Goal: Navigation & Orientation: Find specific page/section

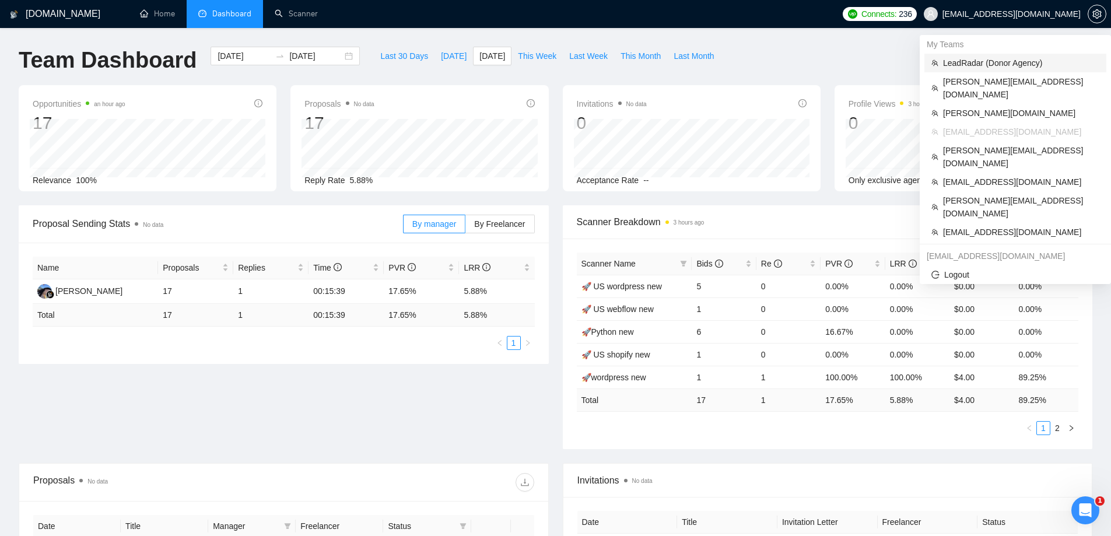
click at [986, 61] on span "LeadRadar (Donor Agency)" at bounding box center [1021, 63] width 156 height 13
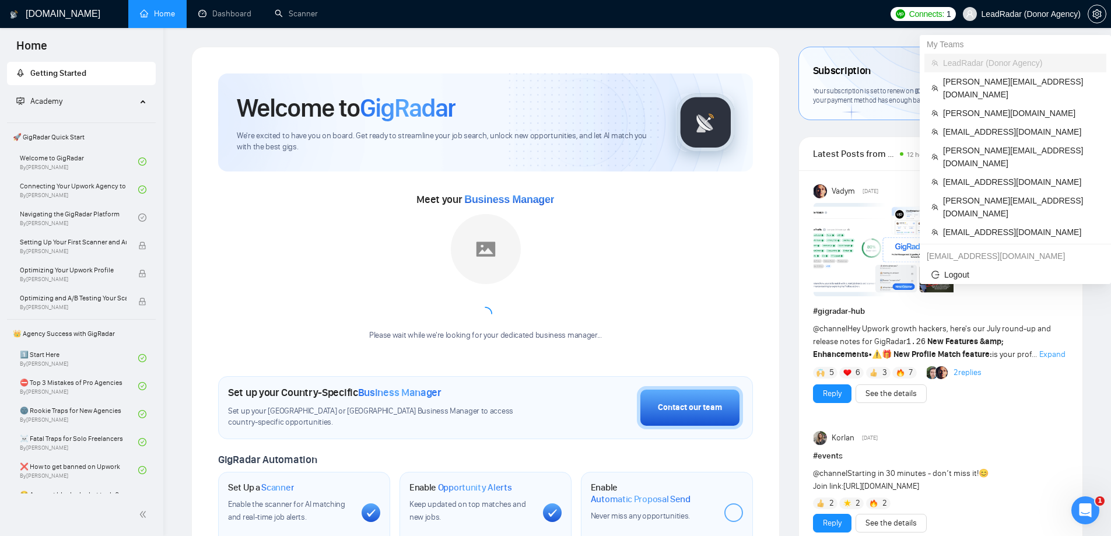
click at [1015, 14] on span "LeadRadar (Donor Agency)" at bounding box center [1030, 14] width 99 height 0
click at [973, 125] on span "[EMAIL_ADDRESS][DOMAIN_NAME]" at bounding box center [1021, 131] width 156 height 13
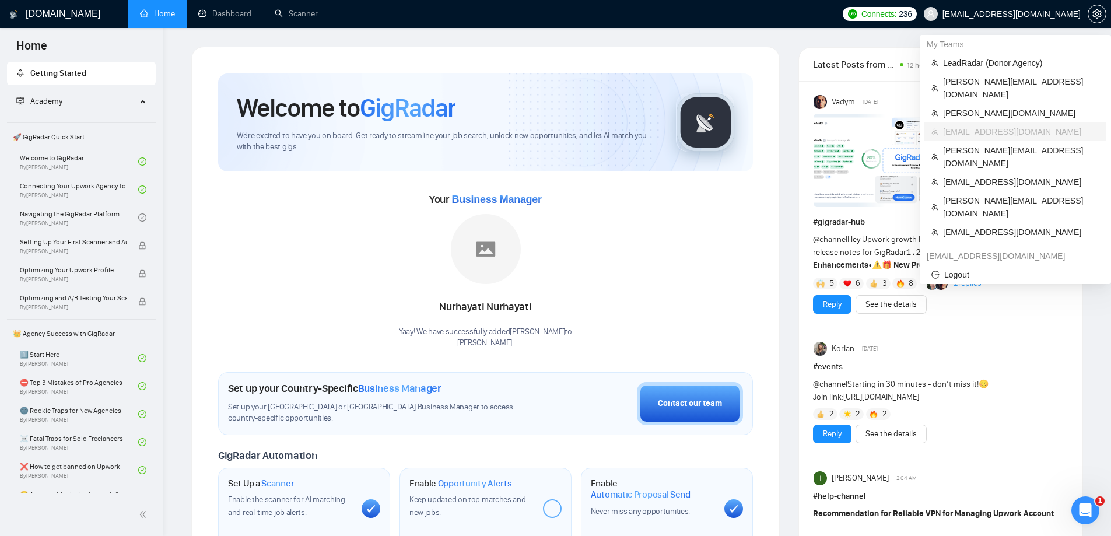
drag, startPoint x: 993, startPoint y: 13, endPoint x: 1081, endPoint y: 19, distance: 88.3
click at [1081, 19] on span "[EMAIL_ADDRESS][DOMAIN_NAME]" at bounding box center [1002, 13] width 171 height 37
drag, startPoint x: 978, startPoint y: 15, endPoint x: 1078, endPoint y: 17, distance: 100.3
click at [1078, 17] on span "[EMAIL_ADDRESS][DOMAIN_NAME]" at bounding box center [1002, 13] width 171 height 37
copy span "[EMAIL_ADDRESS][DOMAIN_NAME]"
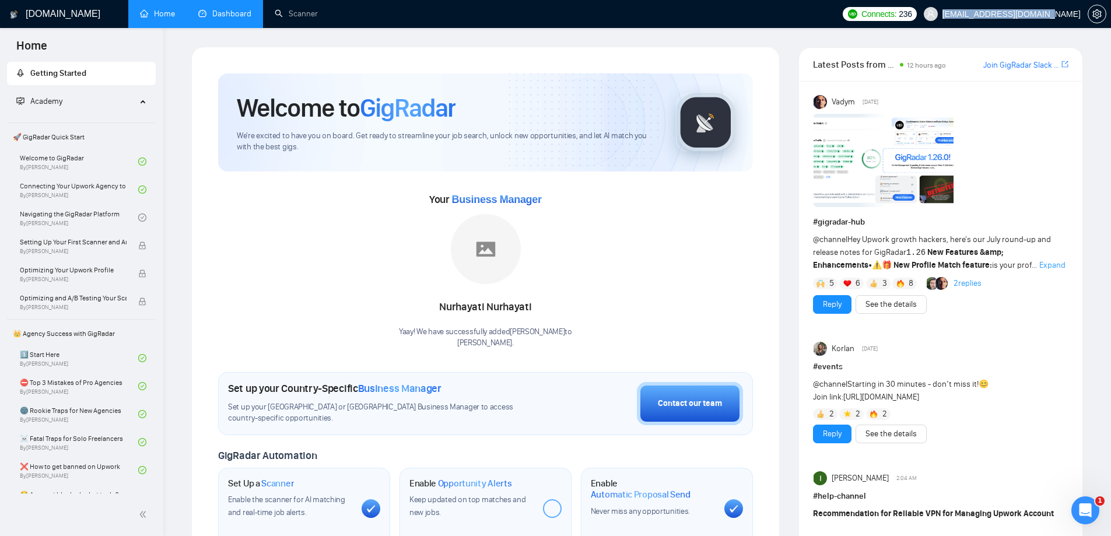
click at [224, 19] on link "Dashboard" at bounding box center [224, 14] width 53 height 10
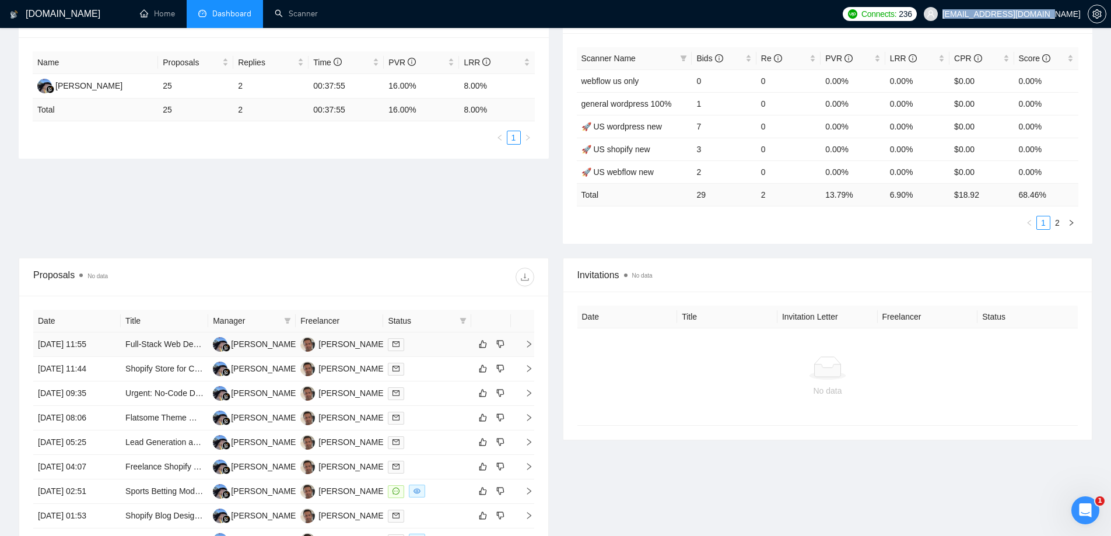
scroll to position [233, 0]
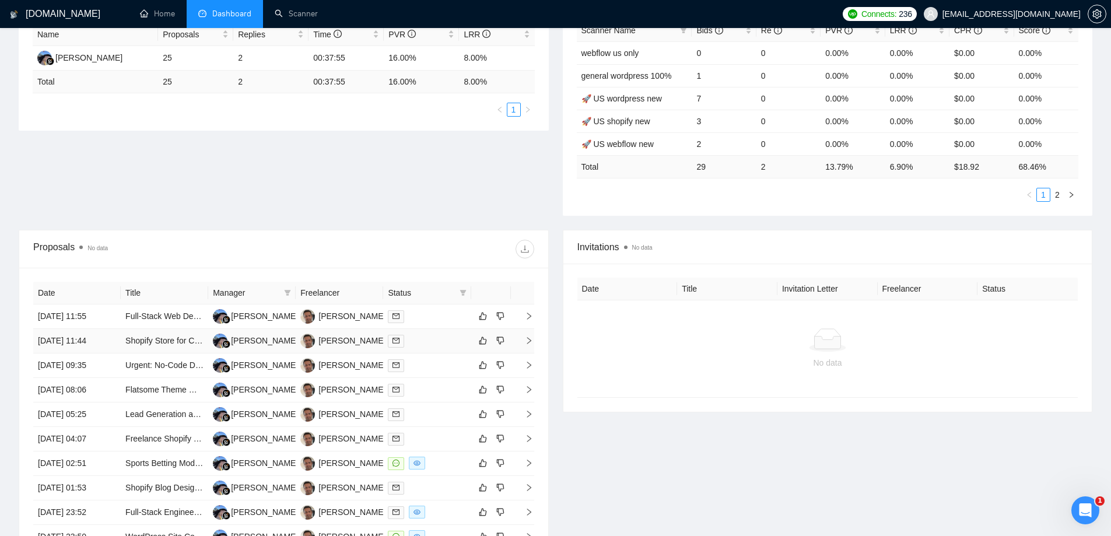
click at [77, 336] on td "[DATE] 11:44" at bounding box center [76, 341] width 87 height 24
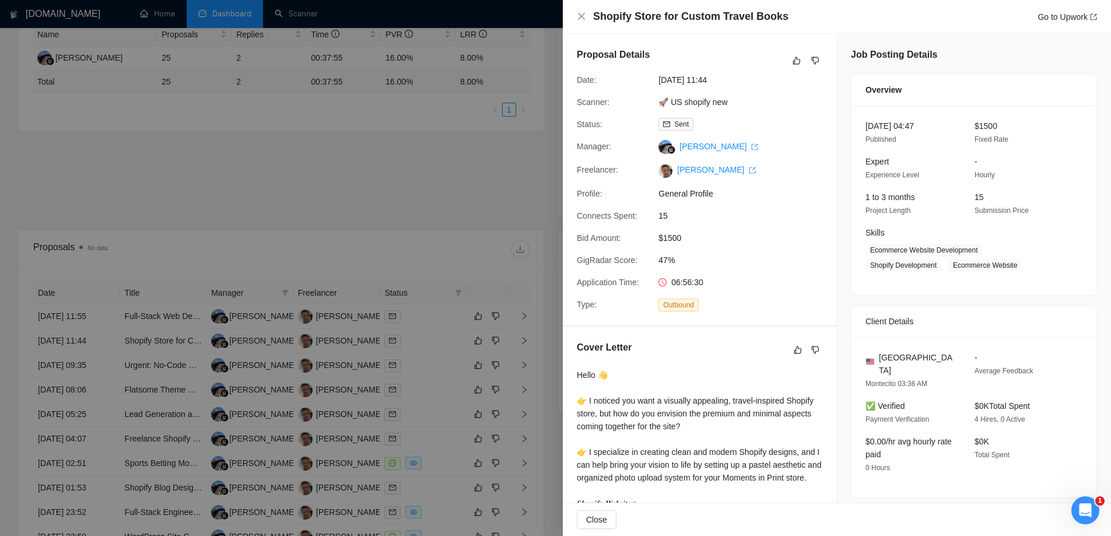
click at [458, 183] on div at bounding box center [555, 268] width 1111 height 536
